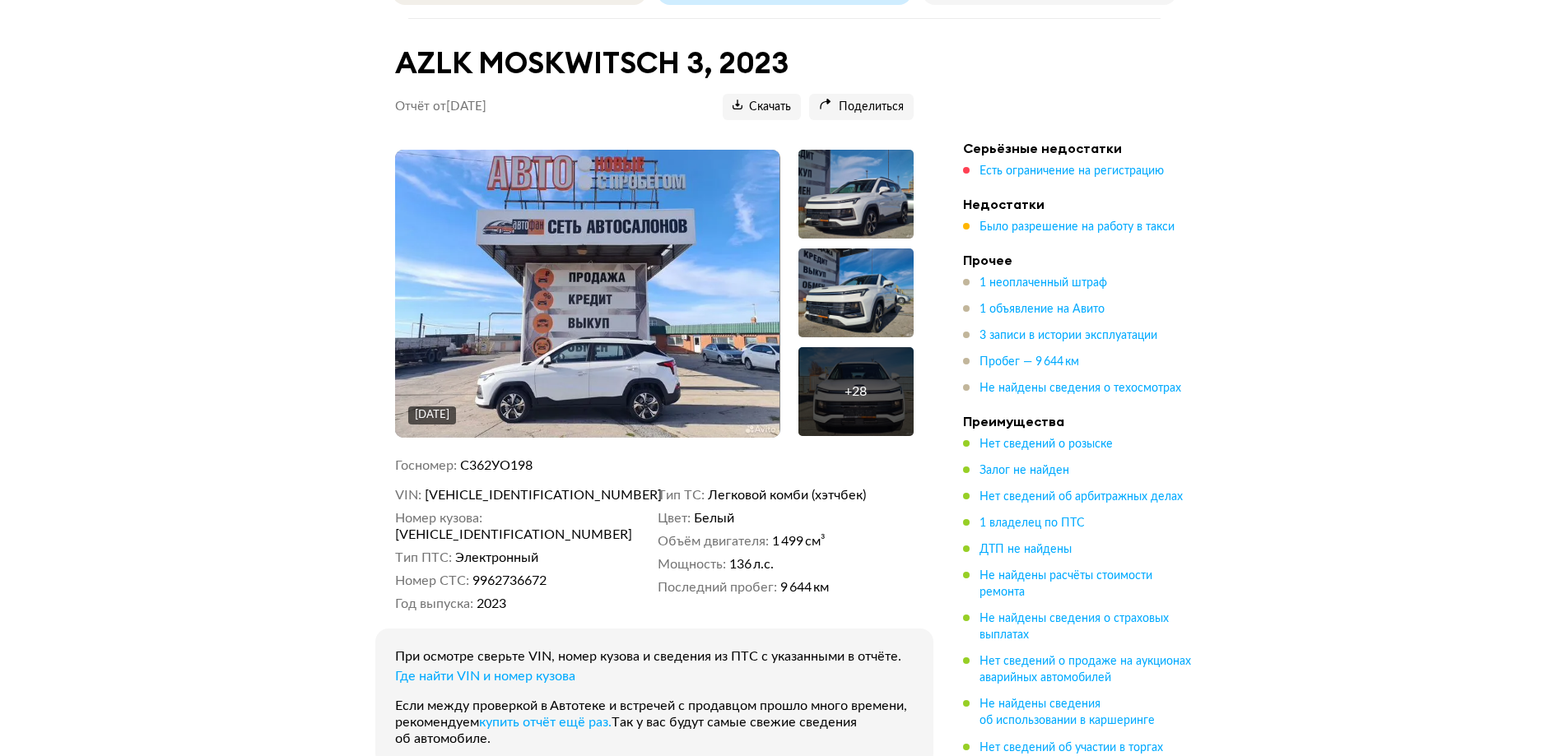
scroll to position [165, 0]
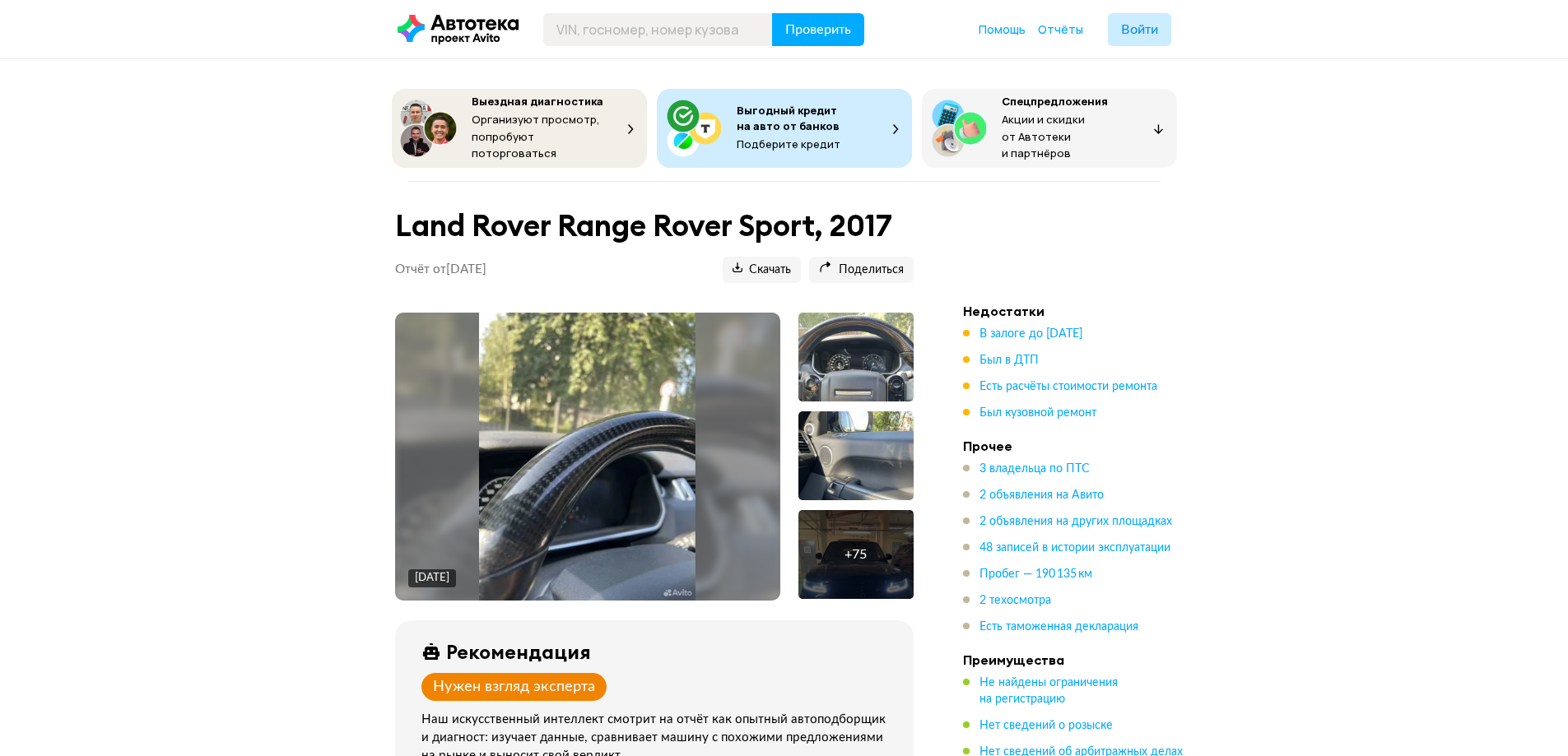
click at [631, 421] on img at bounding box center [587, 456] width 217 height 288
